Goal: Transaction & Acquisition: Purchase product/service

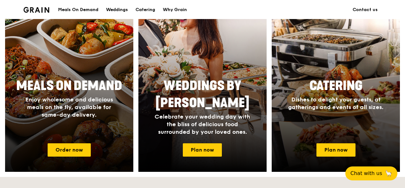
scroll to position [286, 0]
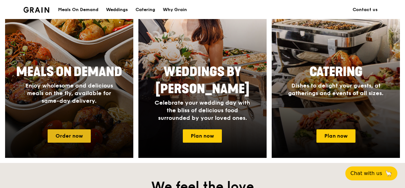
drag, startPoint x: 76, startPoint y: 135, endPoint x: 72, endPoint y: 131, distance: 5.0
click at [75, 134] on link "Order now" at bounding box center [69, 135] width 43 height 13
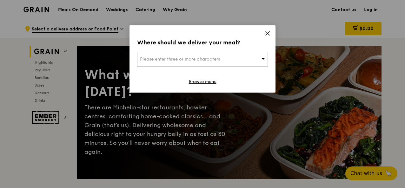
click at [268, 35] on icon at bounding box center [268, 33] width 6 height 6
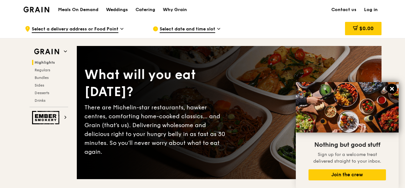
click at [394, 88] on icon at bounding box center [392, 89] width 4 height 4
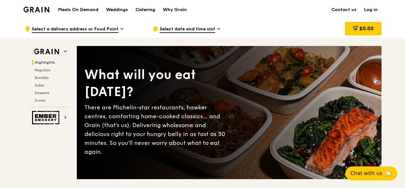
click at [147, 12] on div "Catering" at bounding box center [146, 9] width 20 height 19
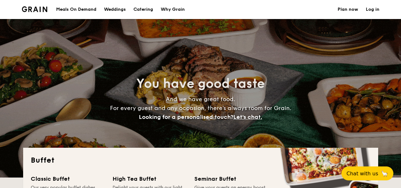
select select
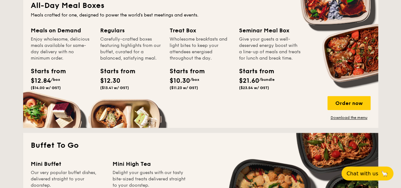
scroll to position [286, 0]
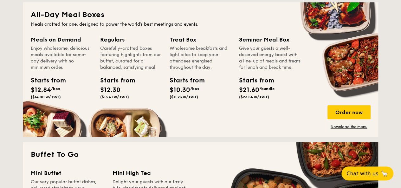
click at [103, 152] on h2 "Buffet To Go" at bounding box center [201, 155] width 340 height 10
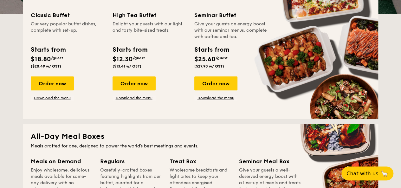
scroll to position [127, 0]
